Goal: Browse casually: Explore the website without a specific task or goal

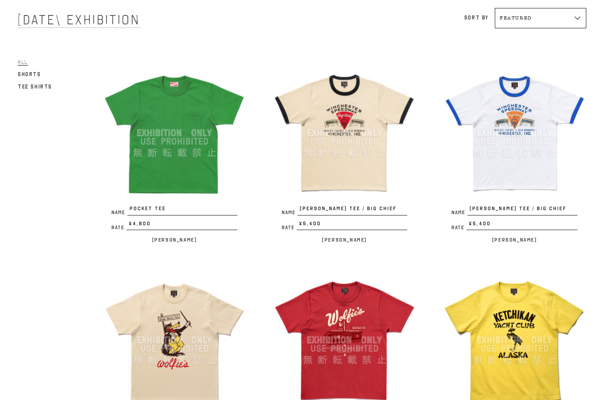
scroll to position [54, 0]
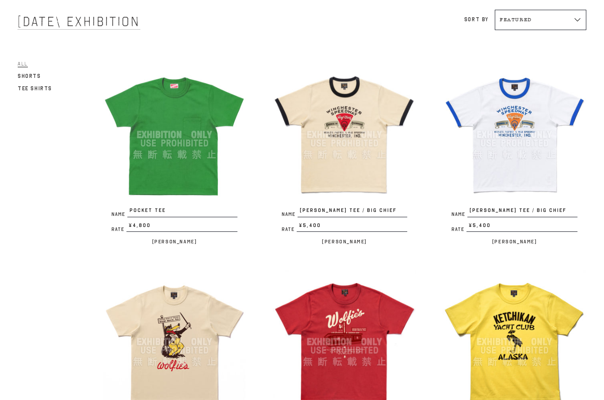
click at [520, 138] on div at bounding box center [515, 135] width 144 height 144
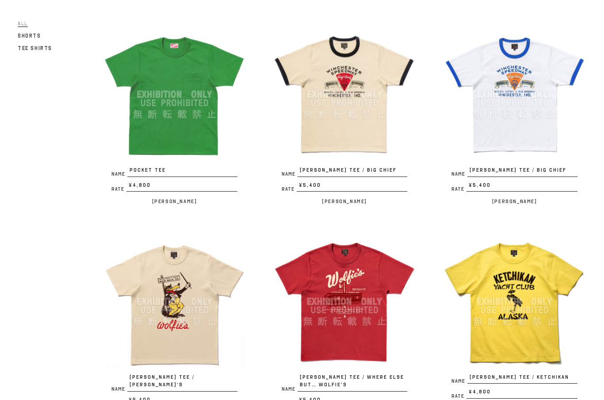
scroll to position [123, 0]
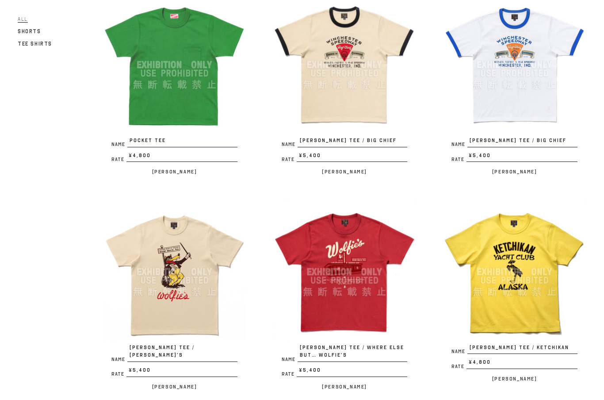
click at [360, 289] on div at bounding box center [345, 272] width 144 height 144
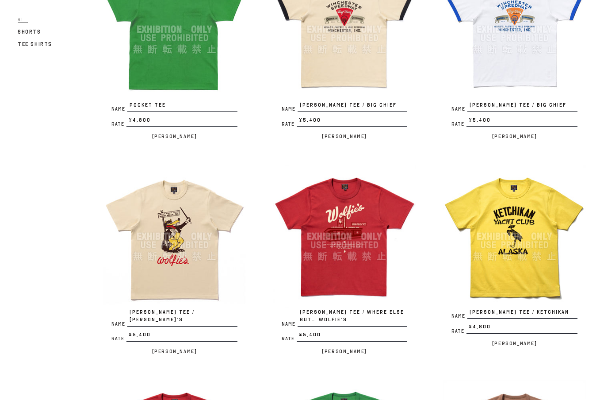
scroll to position [180, 0]
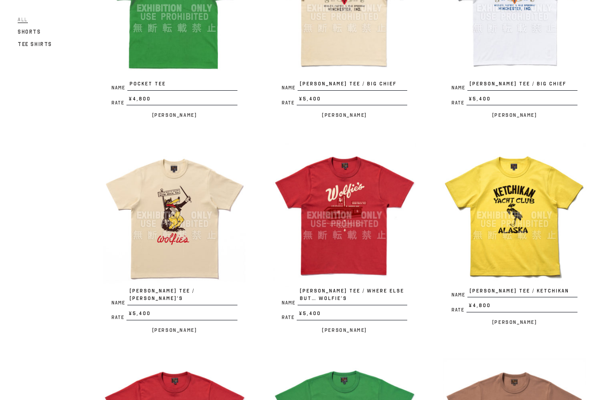
click at [506, 241] on div at bounding box center [515, 215] width 144 height 144
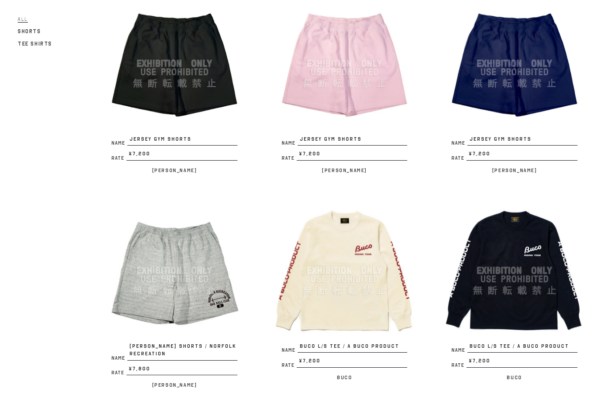
scroll to position [985, 0]
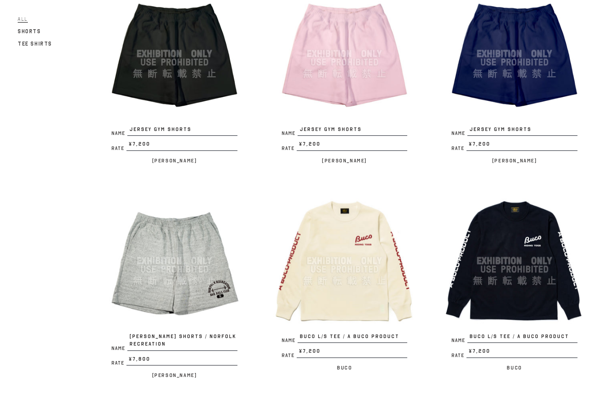
click at [166, 277] on div at bounding box center [175, 261] width 144 height 144
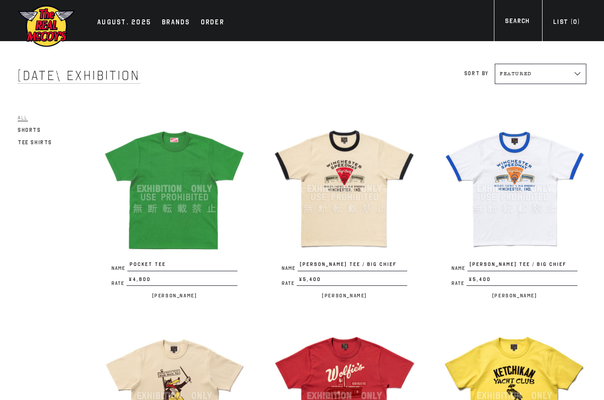
scroll to position [1021, 0]
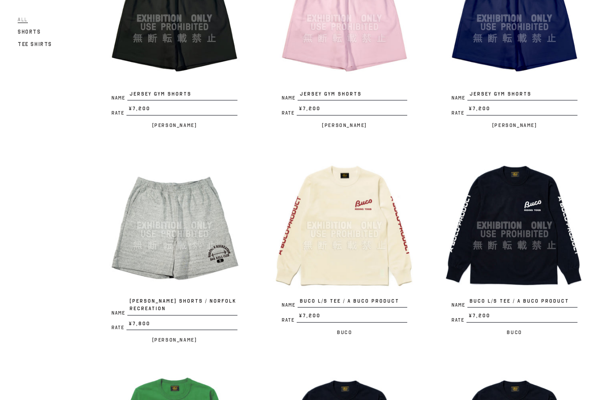
click at [529, 231] on div at bounding box center [515, 225] width 144 height 144
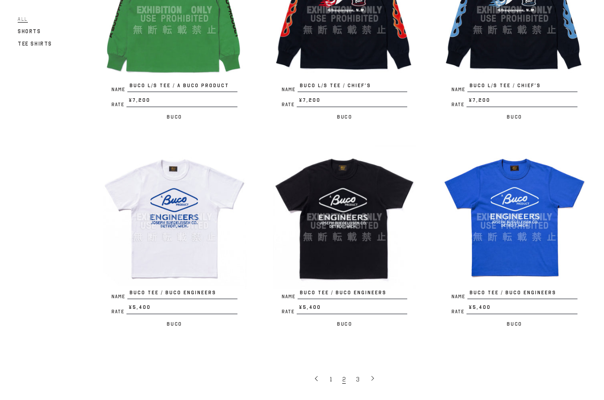
scroll to position [1451, 0]
click at [361, 212] on div at bounding box center [345, 217] width 144 height 144
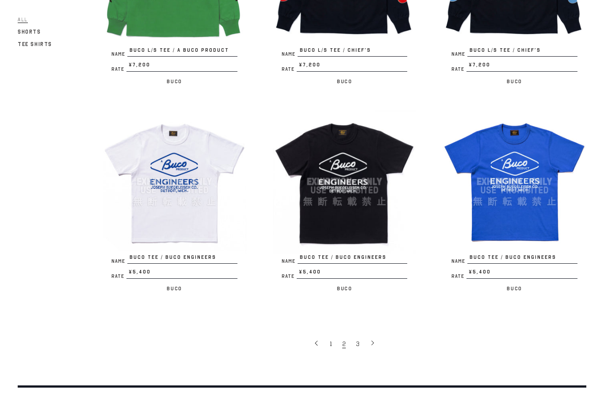
click at [359, 340] on span "3" at bounding box center [358, 344] width 4 height 8
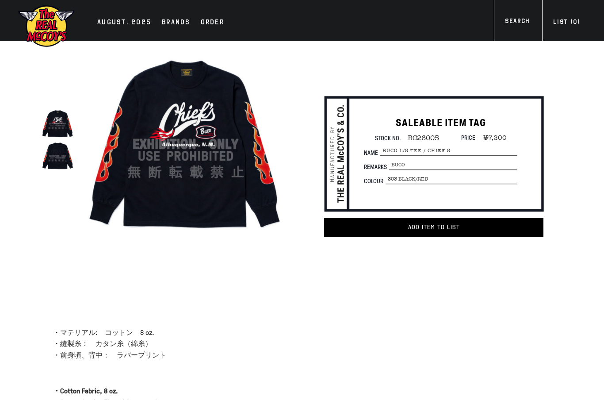
scroll to position [53, 0]
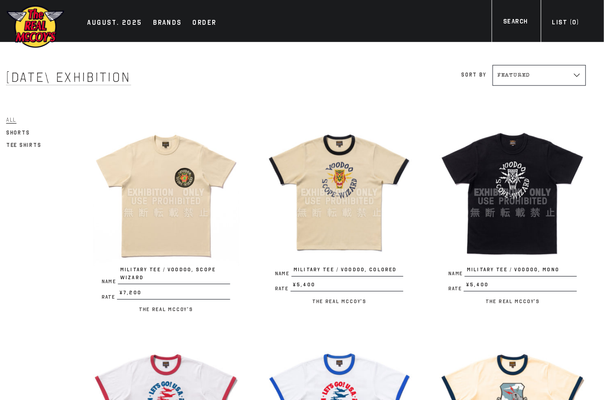
click at [180, 210] on div at bounding box center [175, 189] width 144 height 144
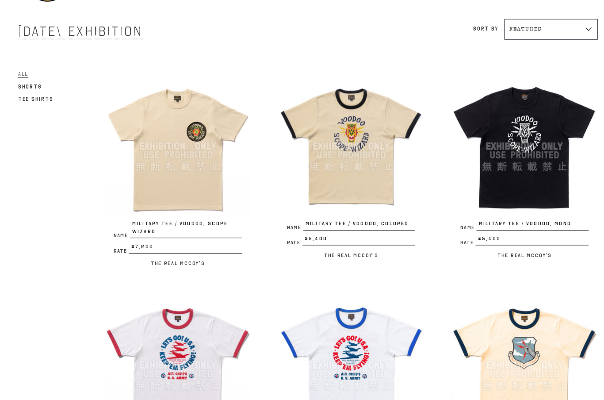
scroll to position [80, 0]
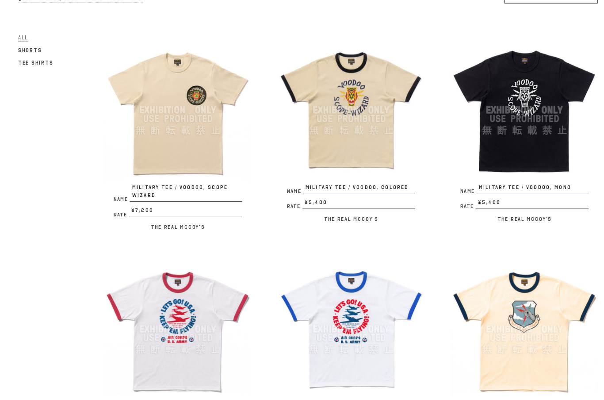
click at [519, 131] on div at bounding box center [515, 108] width 144 height 144
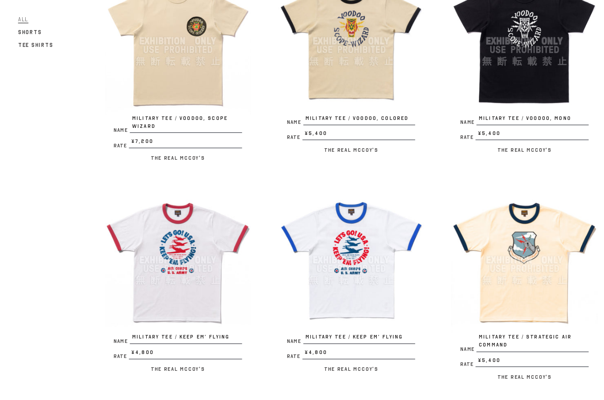
scroll to position [148, 0]
click at [329, 254] on div at bounding box center [345, 256] width 144 height 144
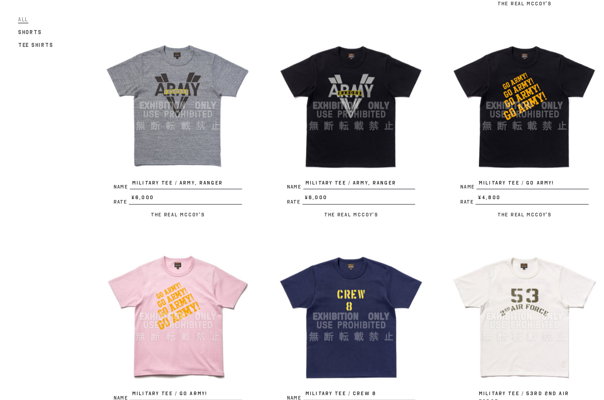
scroll to position [519, 0]
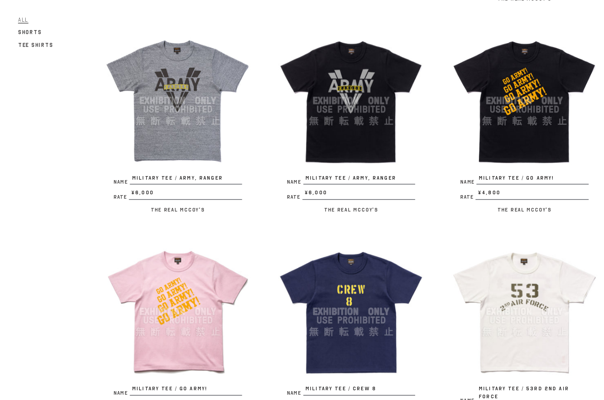
click at [360, 302] on div at bounding box center [345, 306] width 144 height 144
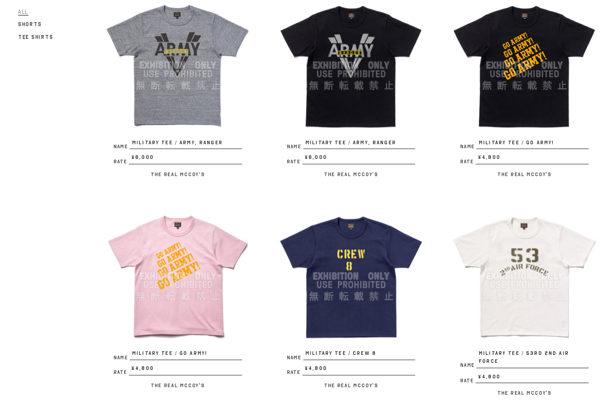
click at [513, 283] on div at bounding box center [515, 279] width 144 height 144
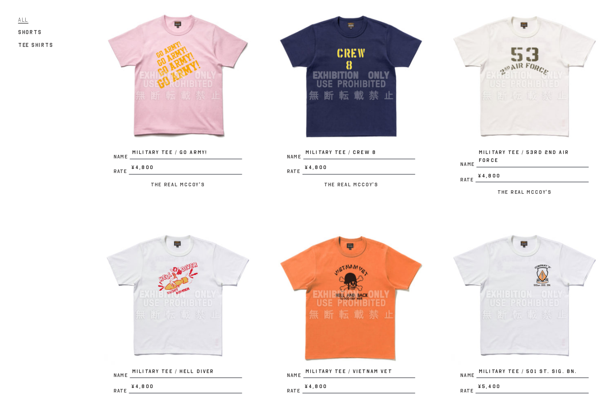
scroll to position [737, 0]
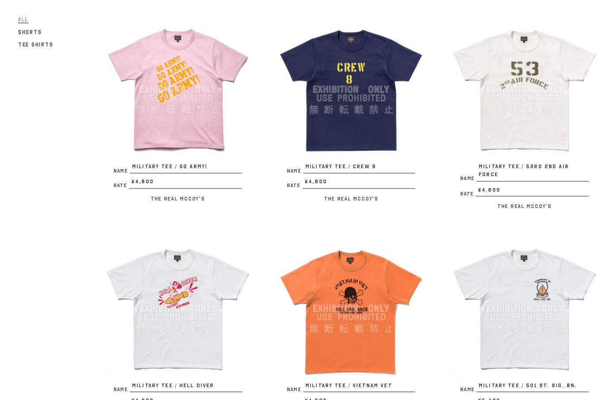
click at [344, 285] on div at bounding box center [345, 302] width 144 height 144
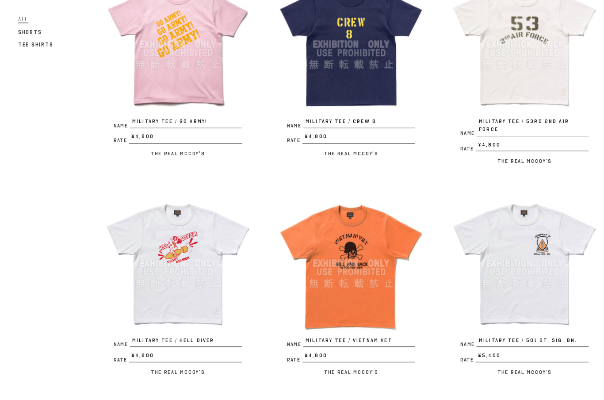
scroll to position [797, 0]
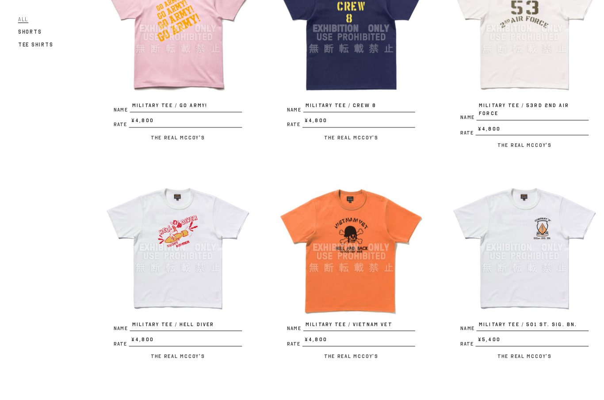
click at [524, 260] on div at bounding box center [515, 243] width 144 height 144
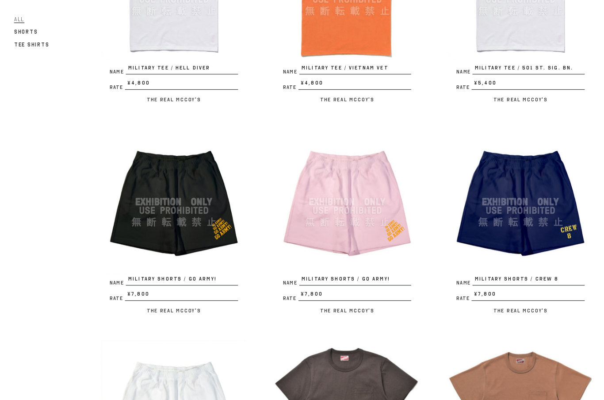
scroll to position [1049, 0]
click at [136, 191] on div at bounding box center [175, 198] width 144 height 144
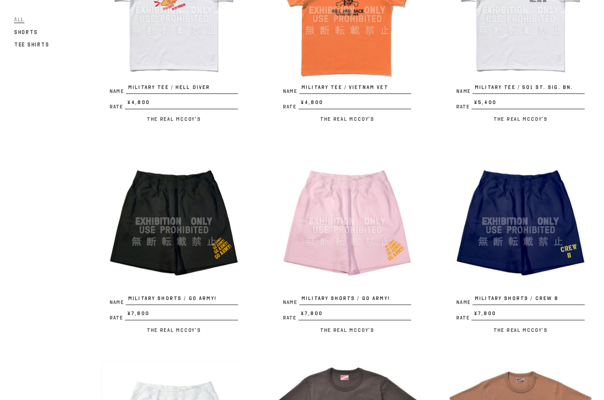
scroll to position [1030, 0]
click at [517, 220] on div at bounding box center [515, 217] width 144 height 144
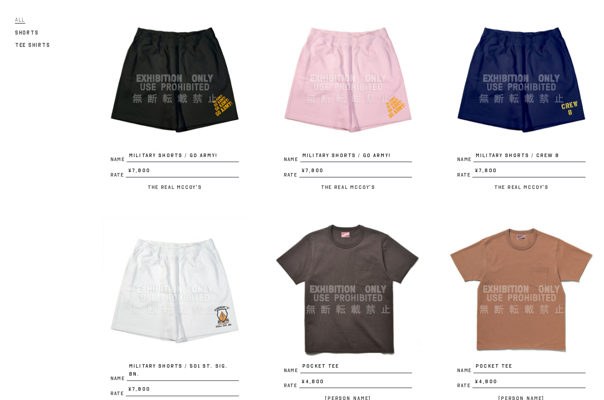
scroll to position [1115, 0]
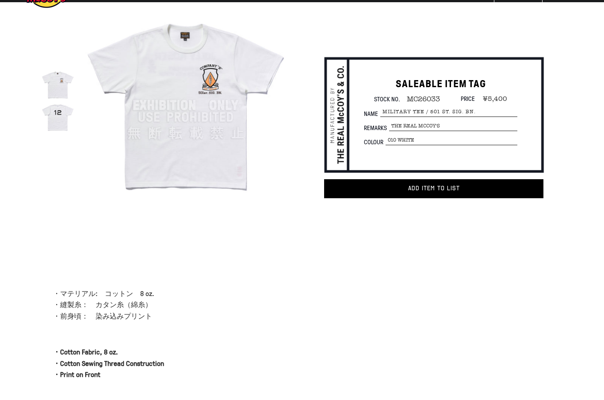
scroll to position [37, 0]
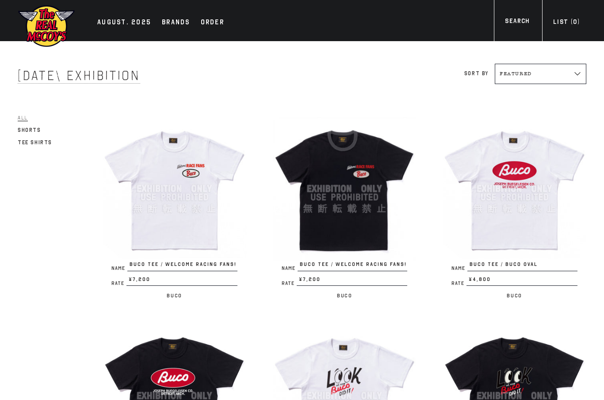
click at [337, 199] on div at bounding box center [345, 189] width 144 height 144
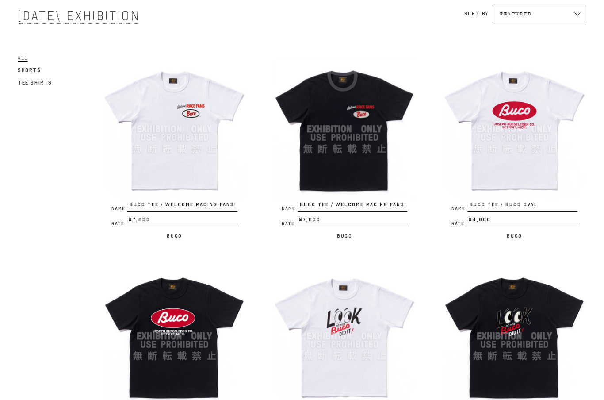
scroll to position [65, 0]
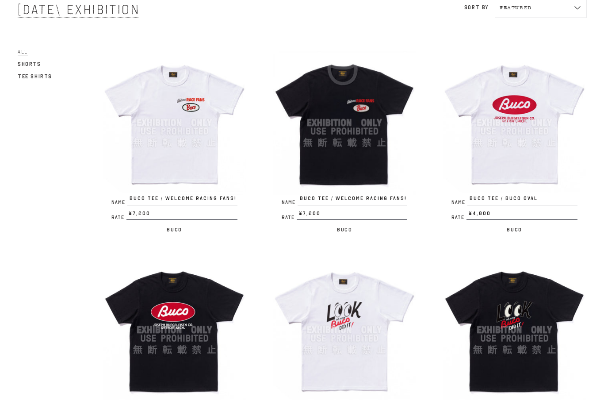
click at [503, 341] on div at bounding box center [515, 330] width 144 height 144
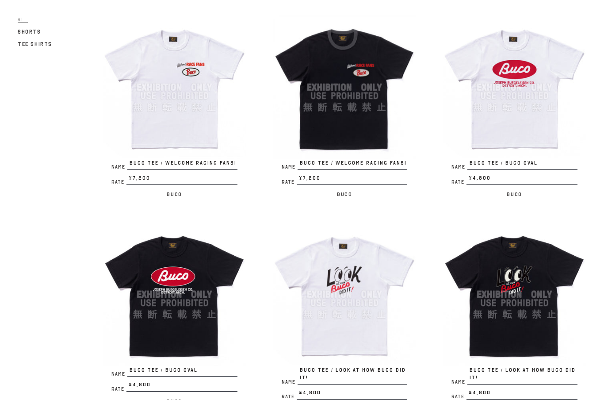
click at [503, 114] on div at bounding box center [515, 87] width 144 height 144
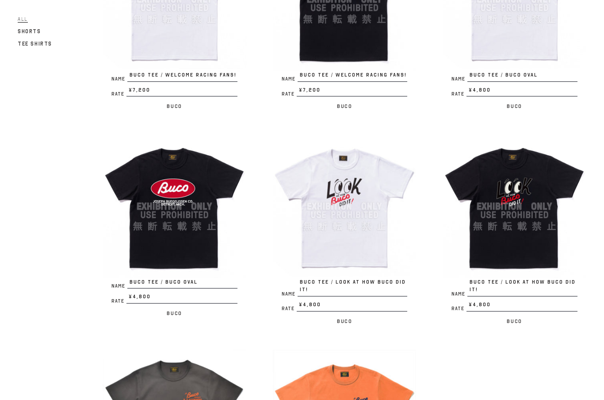
scroll to position [191, 0]
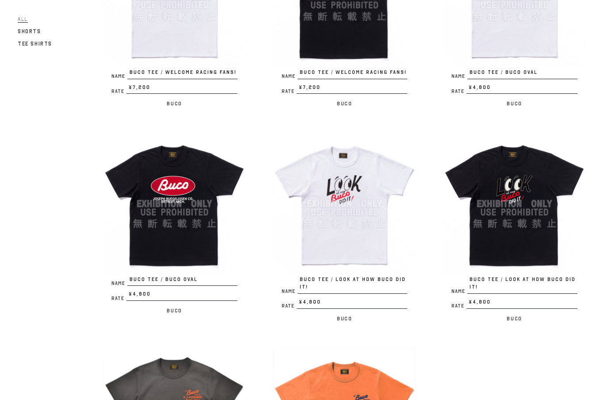
click at [502, 222] on div at bounding box center [515, 204] width 144 height 144
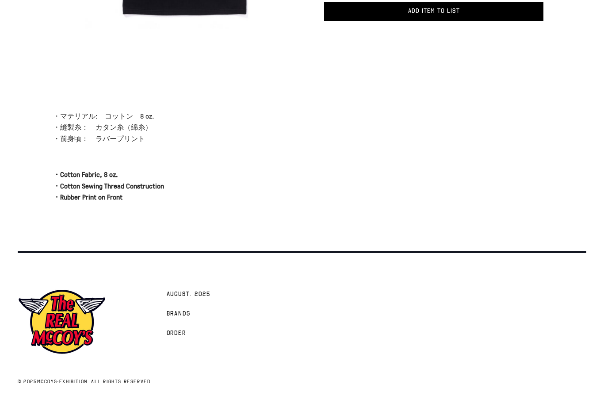
scroll to position [8, 0]
